Goal: Transaction & Acquisition: Purchase product/service

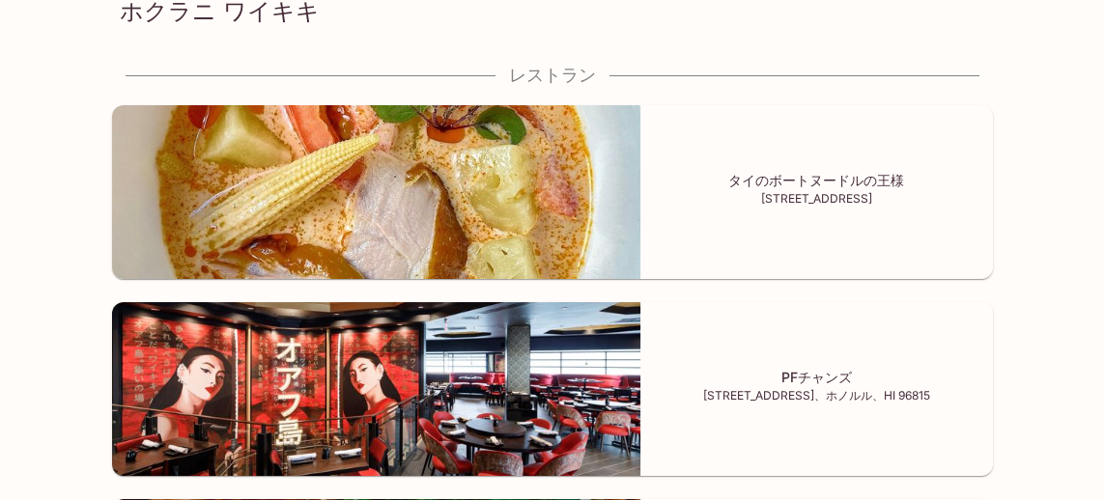
scroll to position [130, 0]
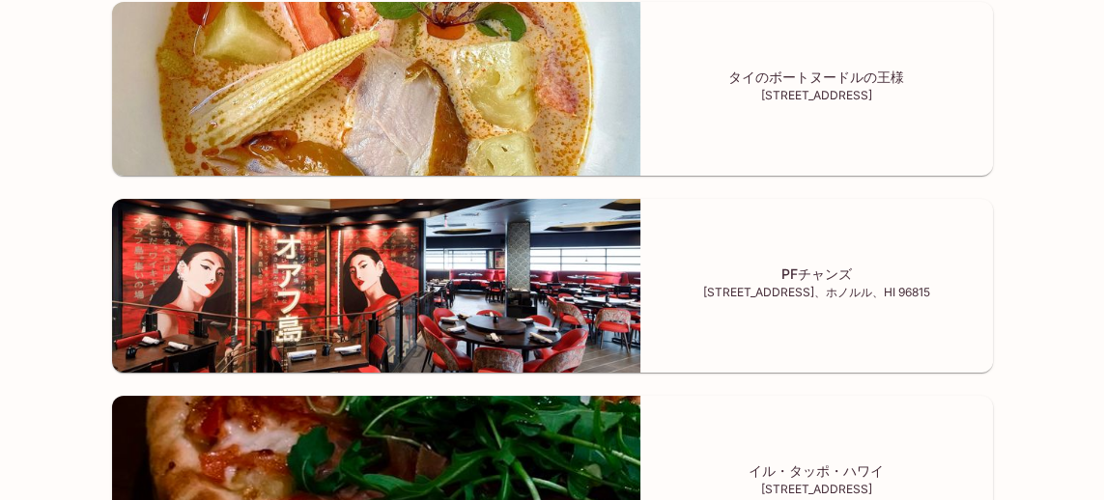
click at [794, 466] on font "イル・タッポ・ハワイ" at bounding box center [816, 471] width 135 height 16
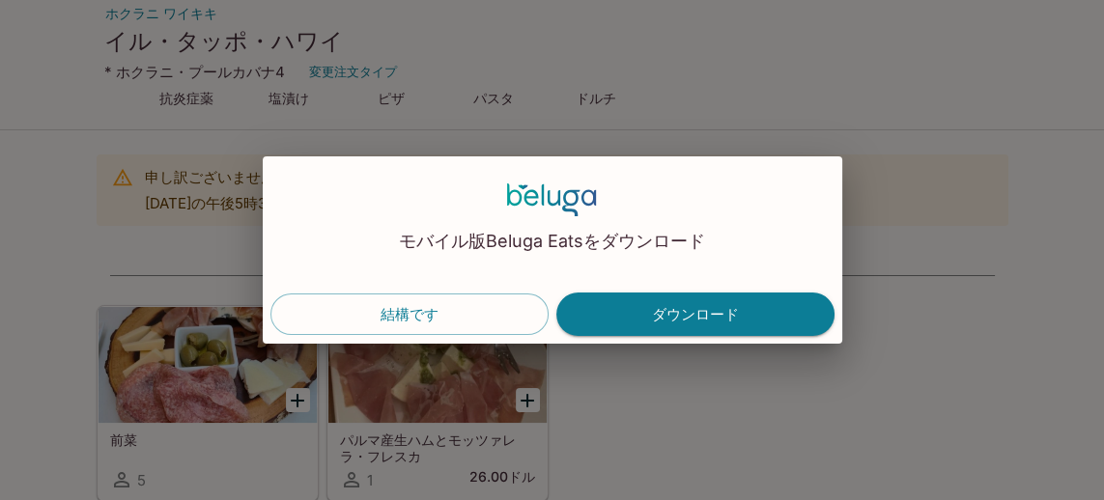
click at [412, 324] on font "結構です" at bounding box center [410, 314] width 58 height 18
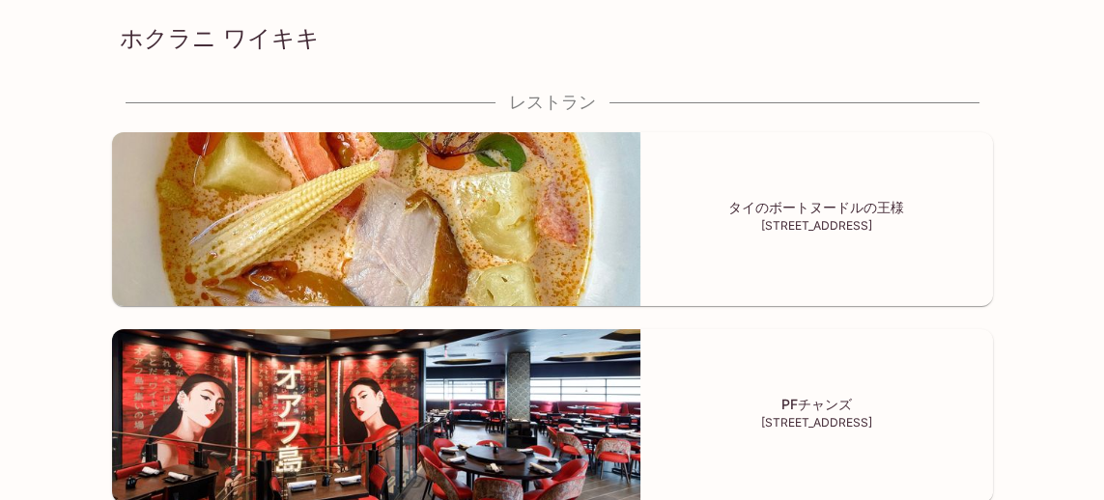
click at [813, 407] on font "PFチャンズ" at bounding box center [817, 404] width 71 height 16
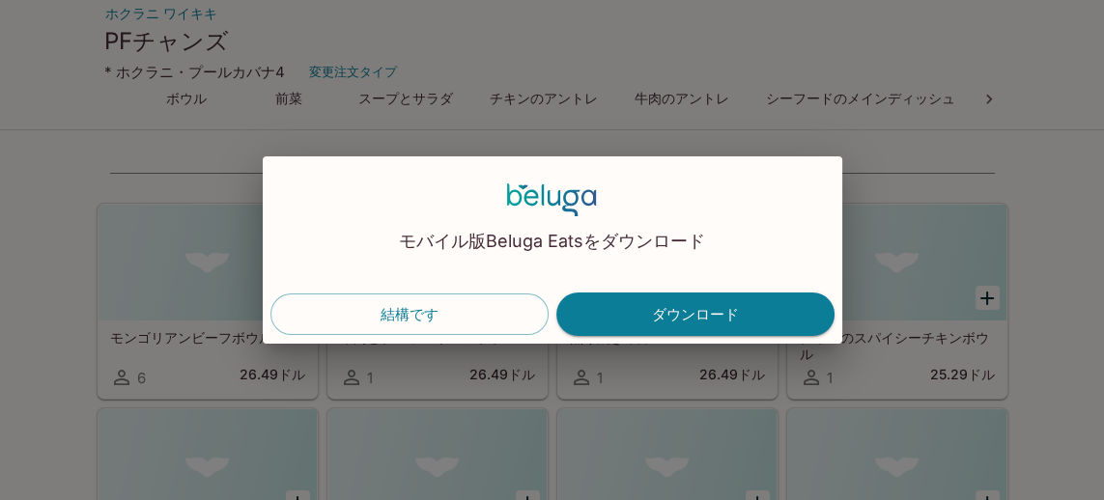
click at [421, 308] on font "結構です" at bounding box center [410, 314] width 58 height 18
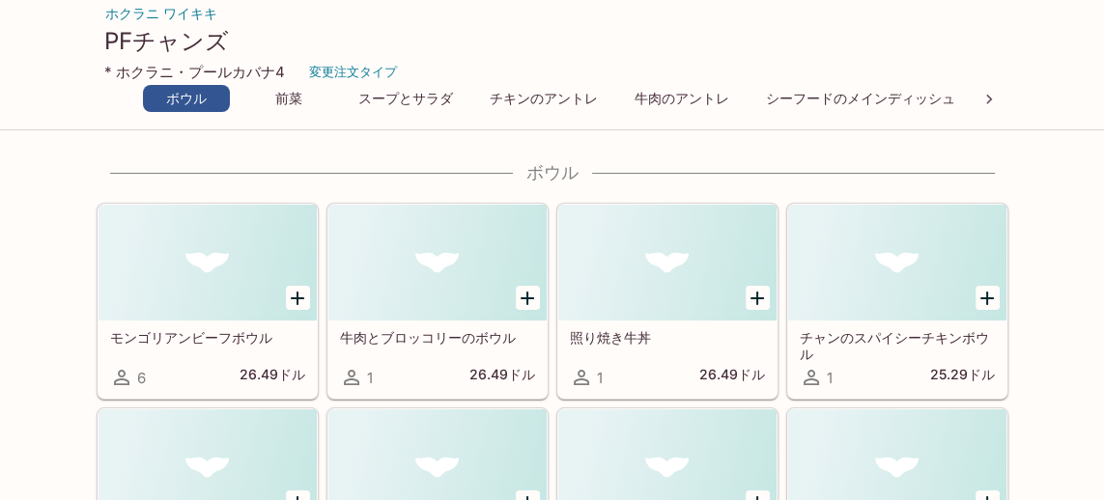
click at [423, 105] on font "スープとサラダ" at bounding box center [405, 99] width 95 height 16
click at [981, 96] on icon at bounding box center [989, 99] width 19 height 19
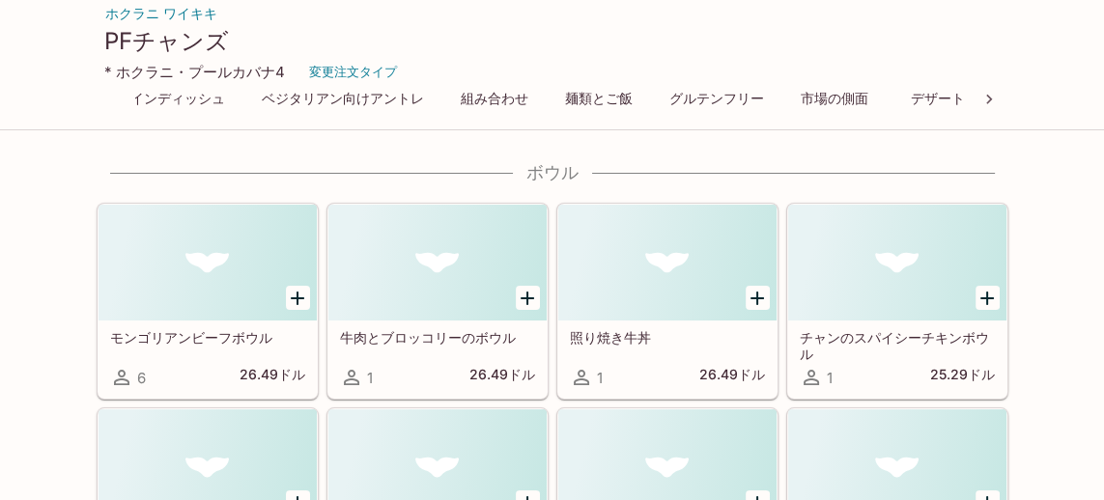
scroll to position [0, 731]
click at [916, 99] on font "デザート" at bounding box center [937, 99] width 54 height 16
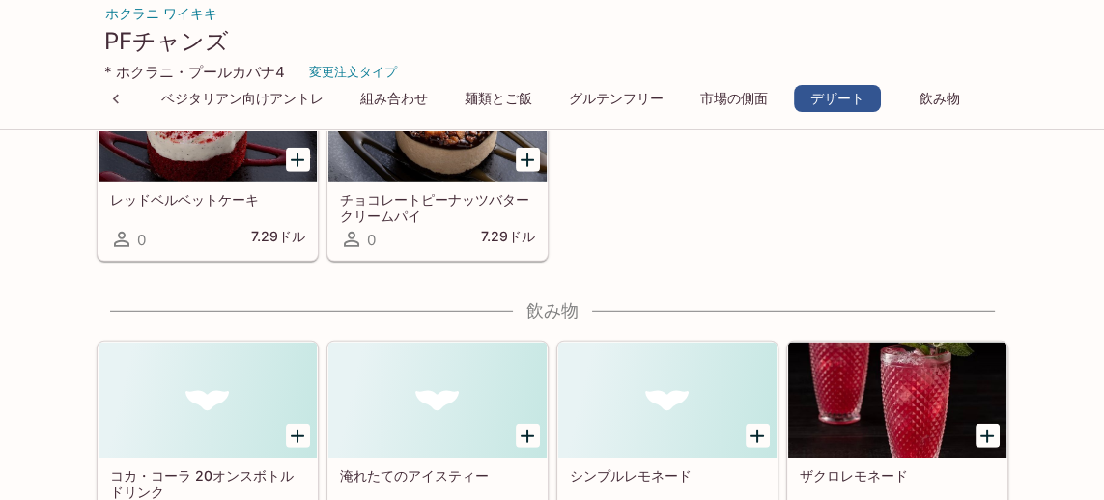
scroll to position [5838, 0]
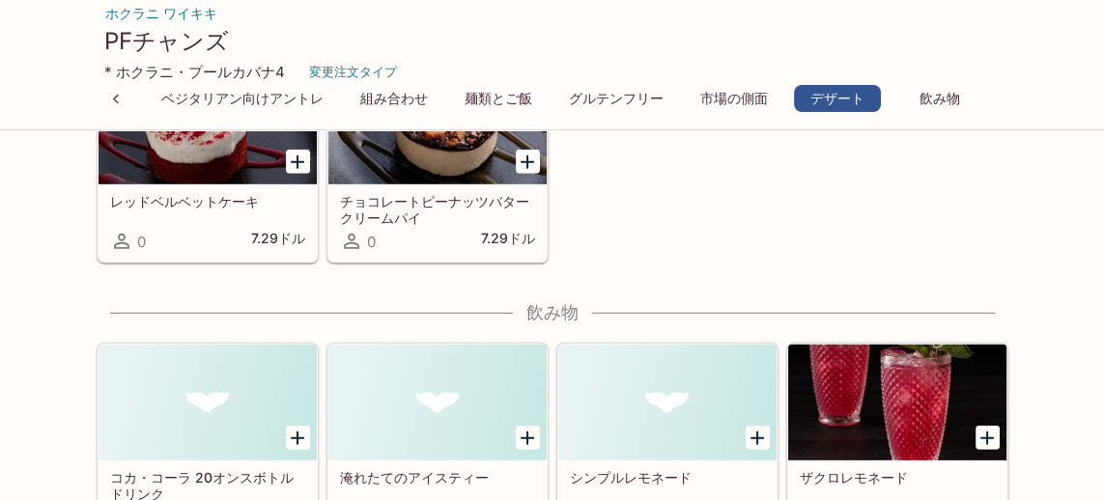
click at [599, 101] on font "グルテンフリー" at bounding box center [616, 99] width 95 height 16
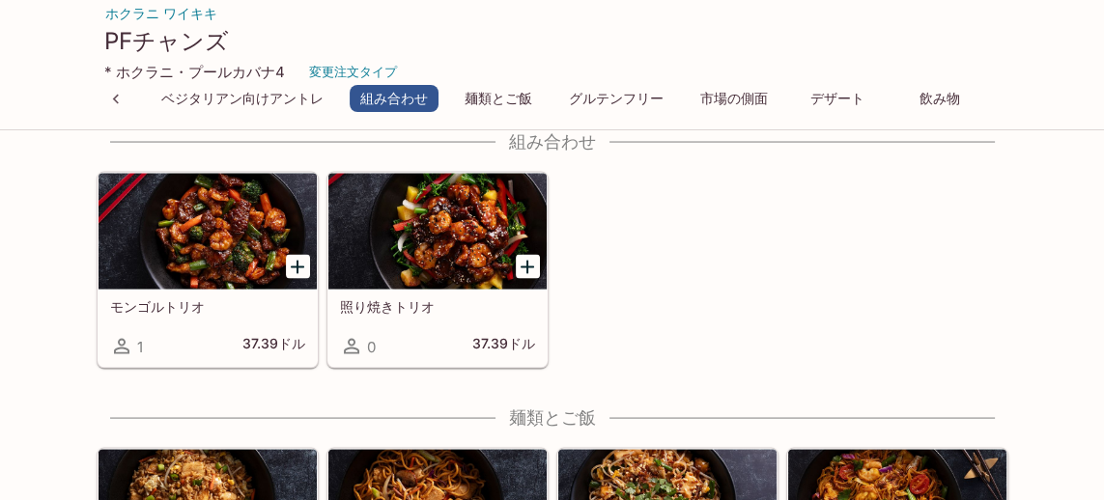
scroll to position [4009, 0]
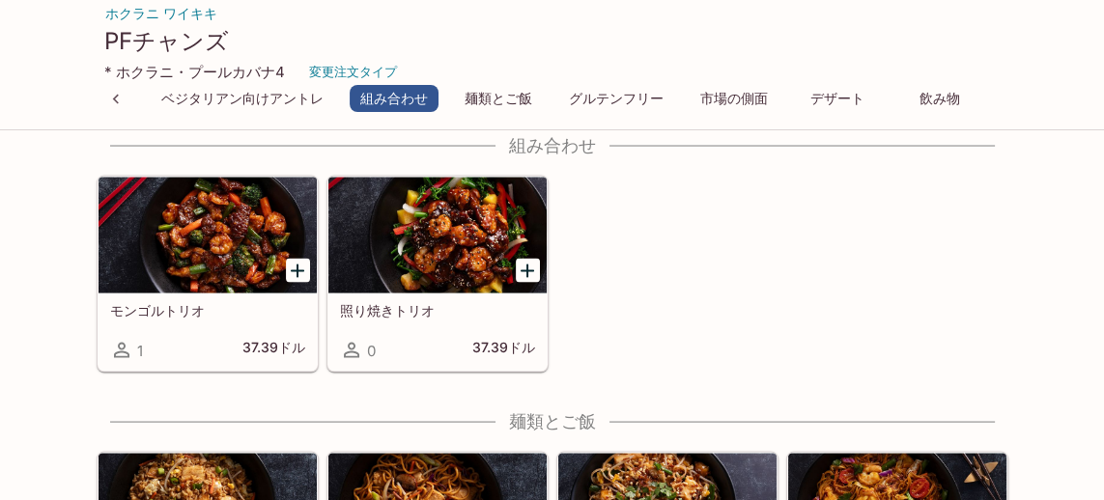
click at [507, 105] on font "麺類とご飯" at bounding box center [499, 99] width 68 height 16
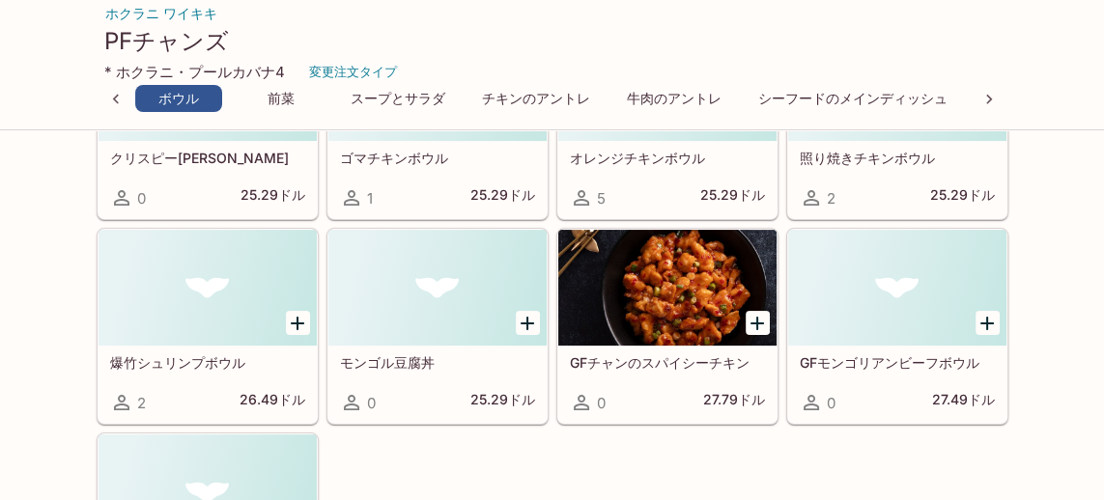
scroll to position [382, 0]
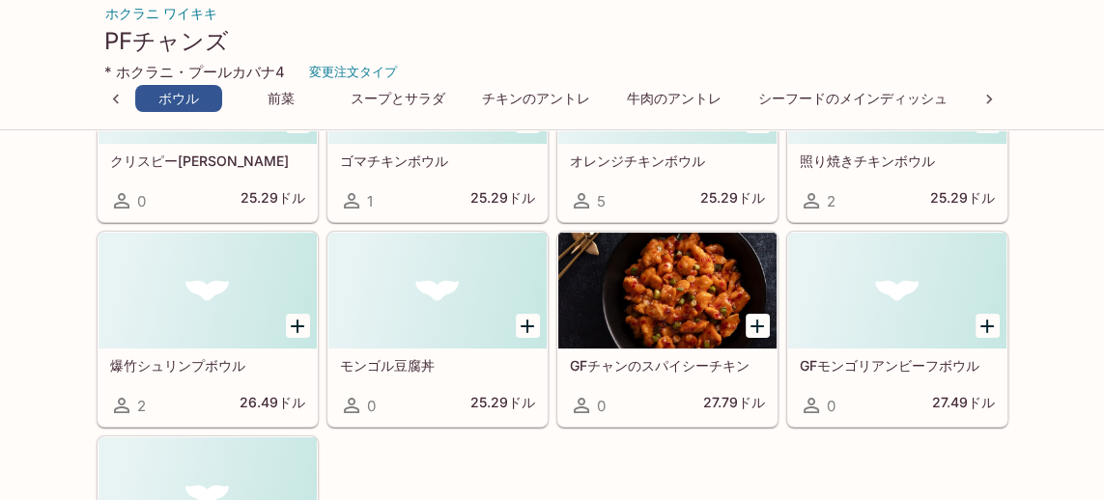
click at [112, 102] on icon at bounding box center [115, 99] width 19 height 19
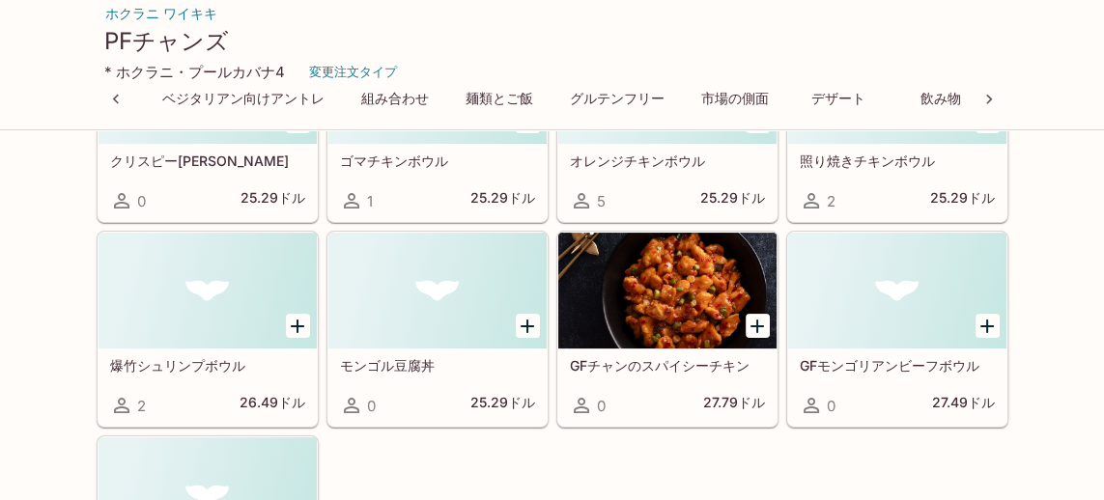
scroll to position [0, 831]
click at [726, 108] on button "市場の側面" at bounding box center [734, 98] width 89 height 27
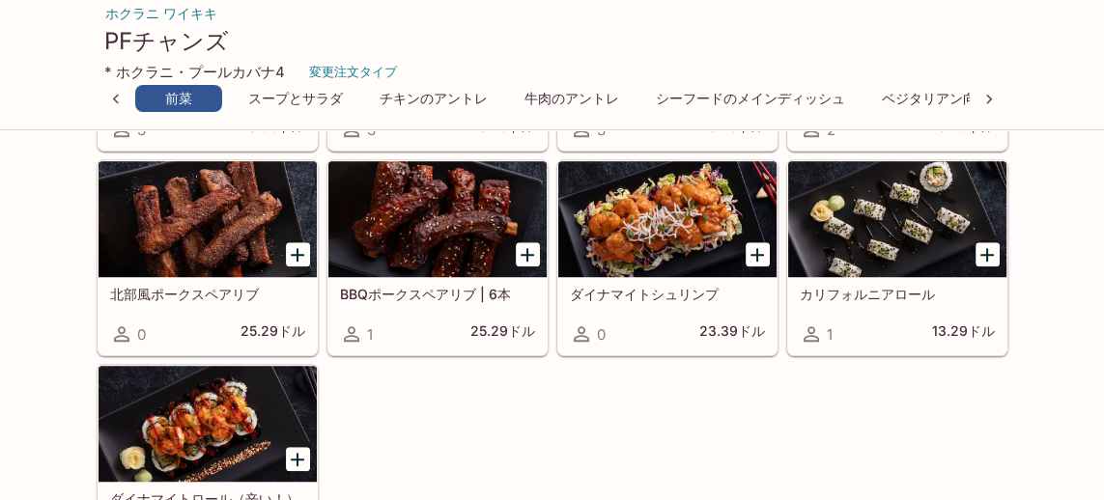
scroll to position [1296, 0]
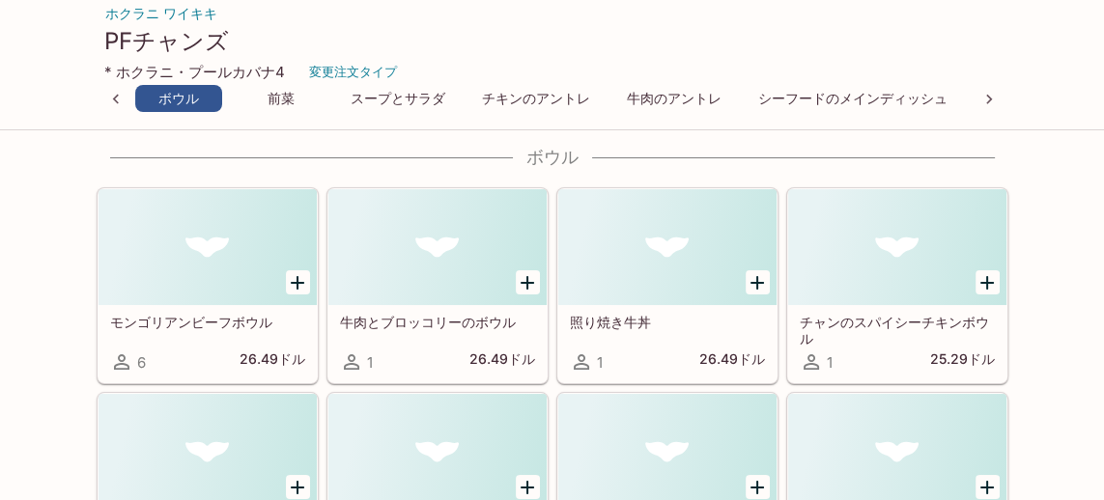
scroll to position [0, 0]
